Goal: Task Accomplishment & Management: Use online tool/utility

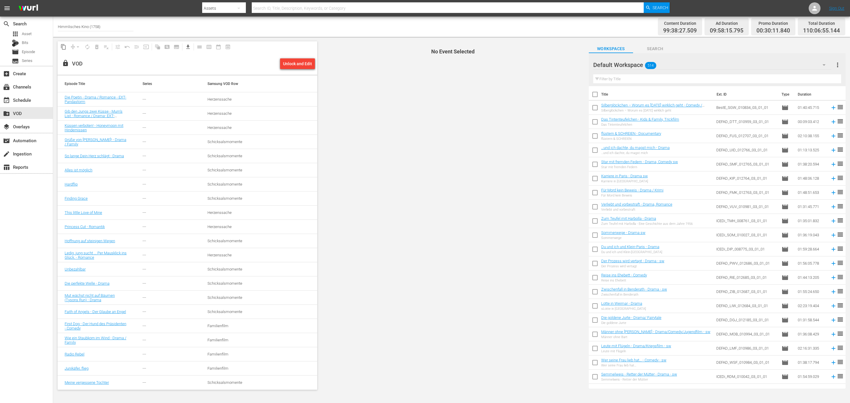
click at [348, 95] on span "No Event Selected" at bounding box center [452, 216] width 266 height 358
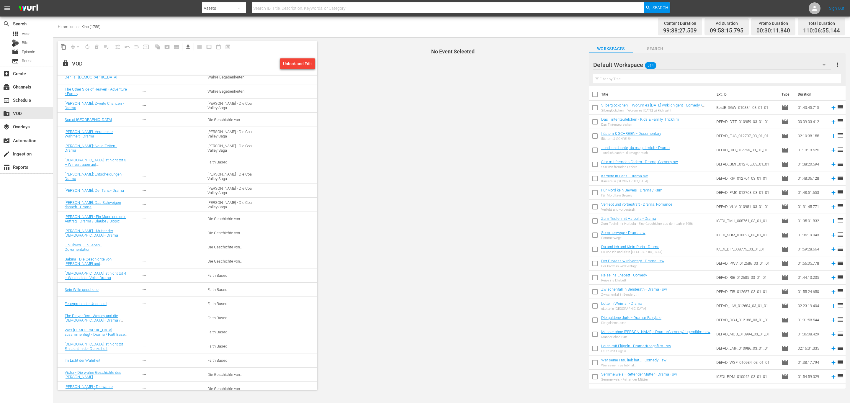
scroll to position [538, 0]
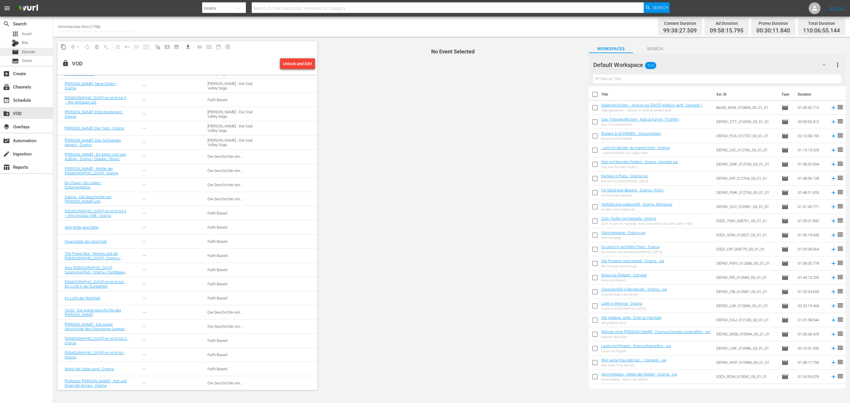
click at [32, 48] on div "movie Episode" at bounding box center [23, 52] width 23 height 8
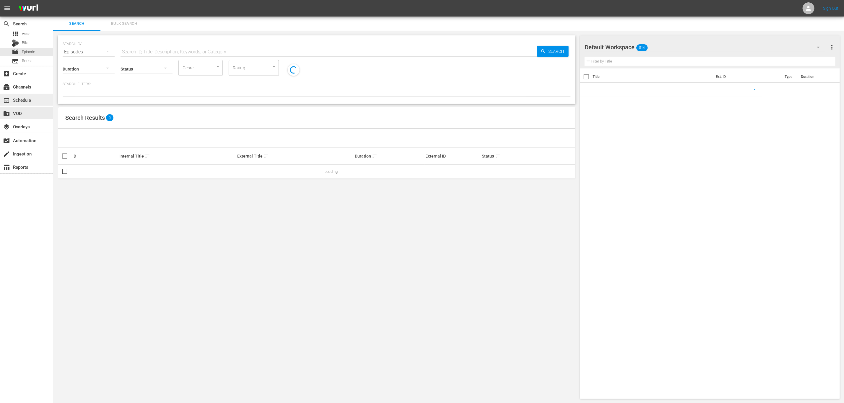
click at [27, 102] on div "event_available Schedule" at bounding box center [16, 99] width 33 height 5
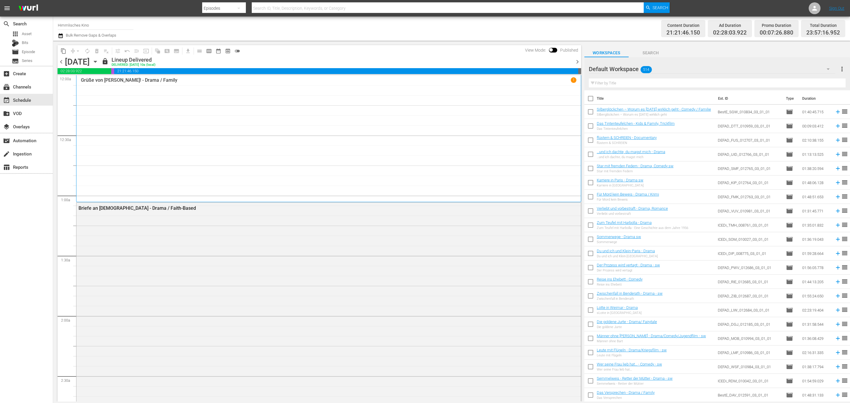
click at [578, 60] on span "chevron_right" at bounding box center [577, 61] width 7 height 7
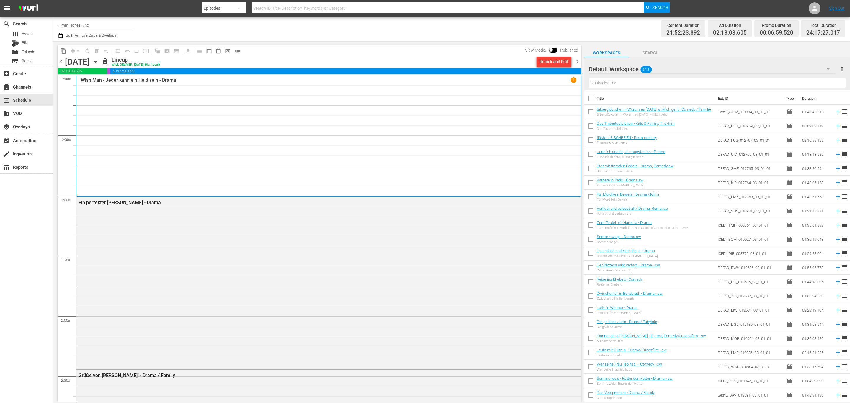
click at [578, 60] on span "chevron_right" at bounding box center [577, 61] width 7 height 7
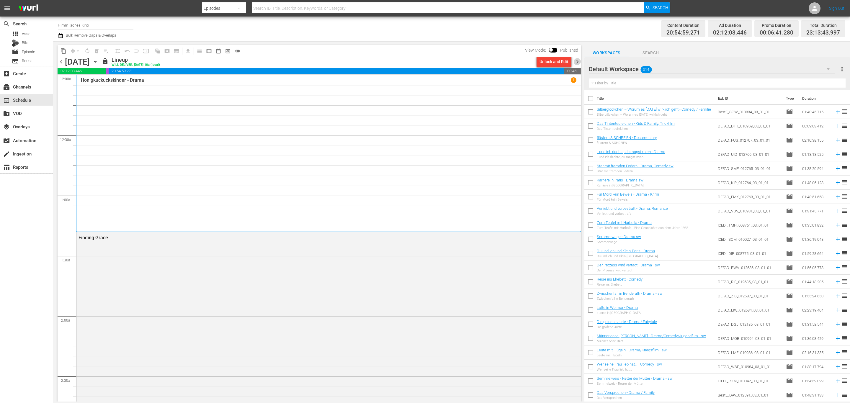
click at [578, 60] on span "chevron_right" at bounding box center [577, 61] width 7 height 7
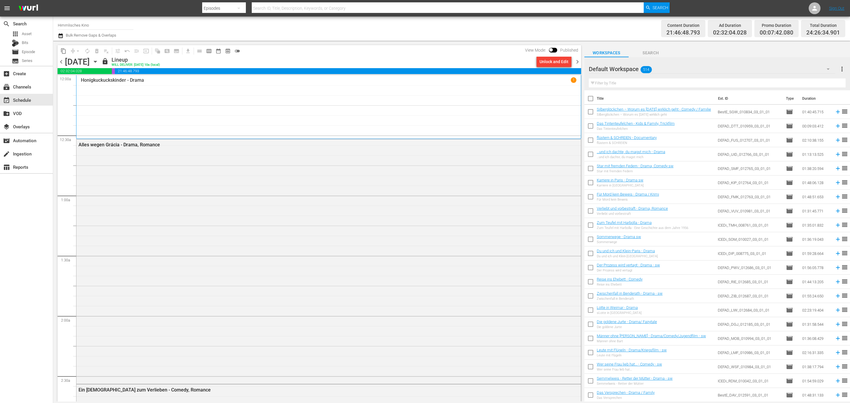
click at [578, 60] on span "chevron_right" at bounding box center [577, 61] width 7 height 7
